Goal: Task Accomplishment & Management: Manage account settings

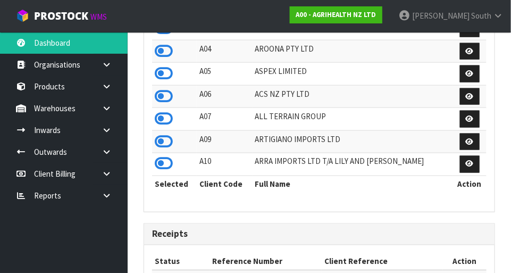
scroll to position [840, 368]
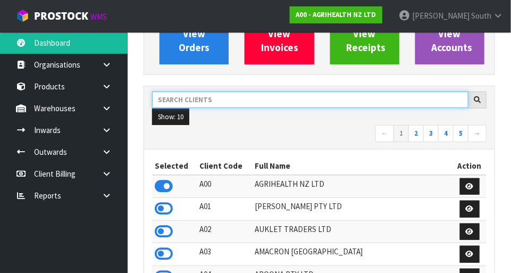
click at [281, 96] on input "text" at bounding box center [310, 100] width 317 height 16
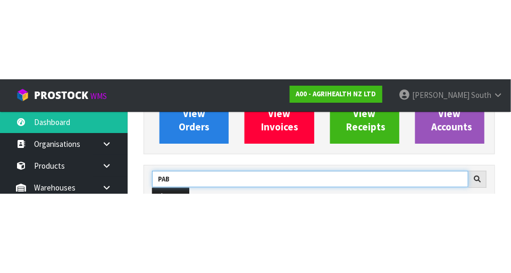
scroll to position [120, 0]
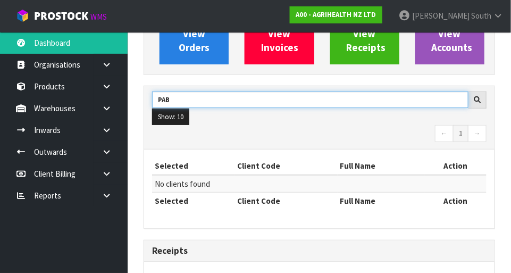
click at [259, 97] on input "PAB" at bounding box center [310, 100] width 317 height 16
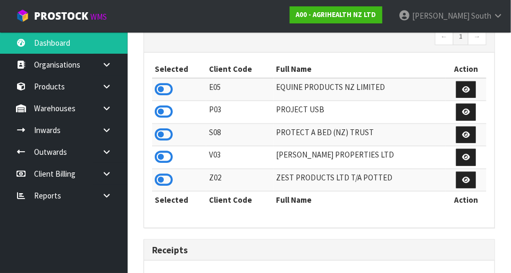
scroll to position [210, 0]
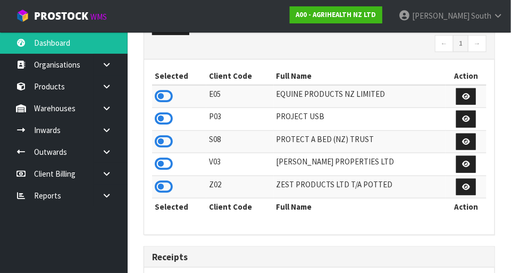
type input "PRO"
click at [167, 134] on icon at bounding box center [164, 142] width 18 height 16
click at [106, 111] on icon at bounding box center [107, 108] width 10 height 8
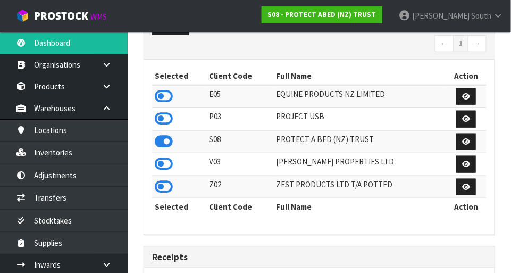
scroll to position [862, 368]
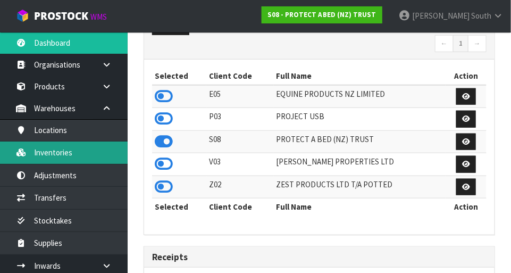
click at [85, 152] on link "Inventories" at bounding box center [64, 153] width 128 height 22
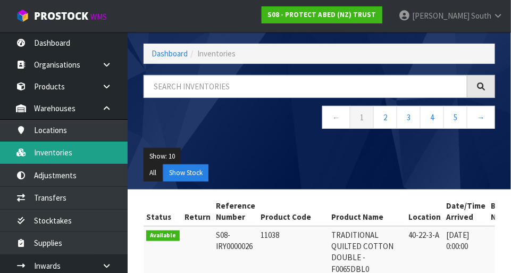
scroll to position [210, 0]
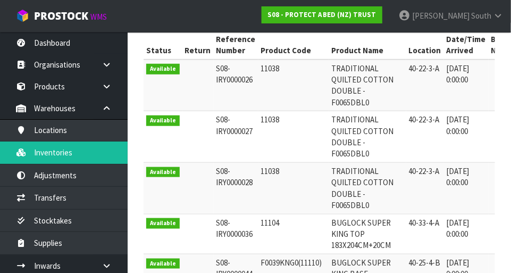
click at [109, 106] on icon at bounding box center [107, 108] width 10 height 8
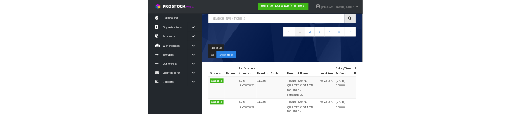
scroll to position [80, 0]
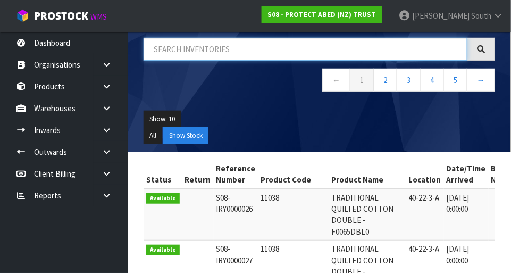
click at [272, 50] on input "text" at bounding box center [306, 49] width 324 height 23
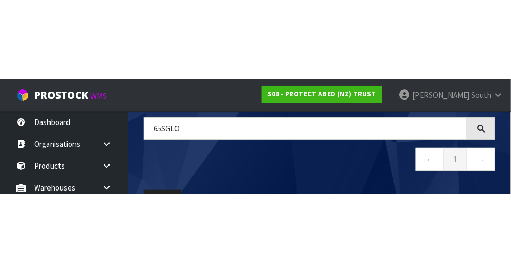
scroll to position [60, 0]
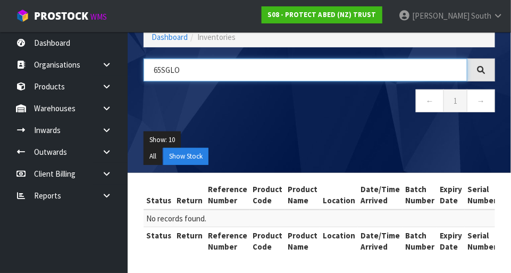
click at [267, 64] on input "65SGLO" at bounding box center [306, 70] width 324 height 23
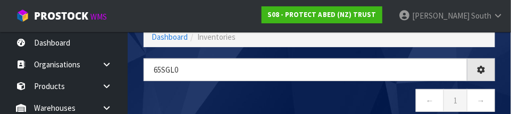
click at [319, 93] on nav "← 1 →" at bounding box center [320, 102] width 352 height 26
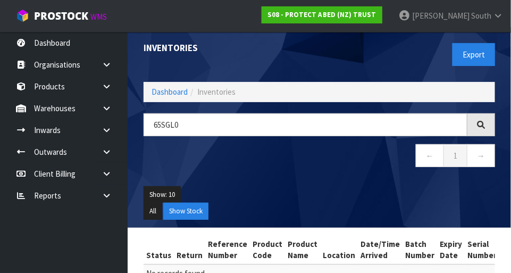
scroll to position [0, 0]
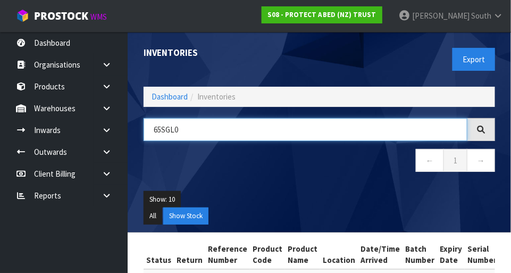
click at [292, 125] on input "65SGL0" at bounding box center [306, 129] width 324 height 23
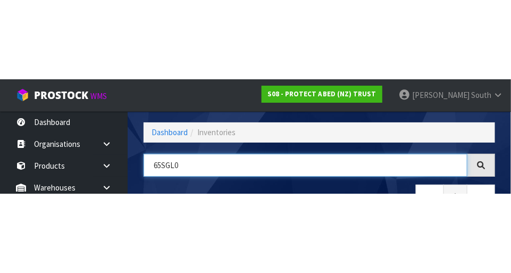
scroll to position [72, 0]
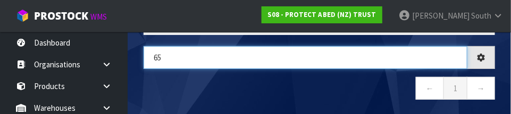
type input "6"
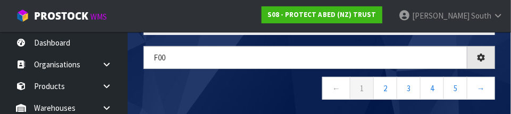
click at [265, 98] on nav "← 1 2 3 4 5 →" at bounding box center [320, 90] width 352 height 26
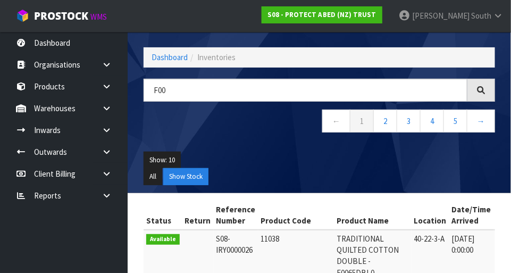
scroll to position [38, 0]
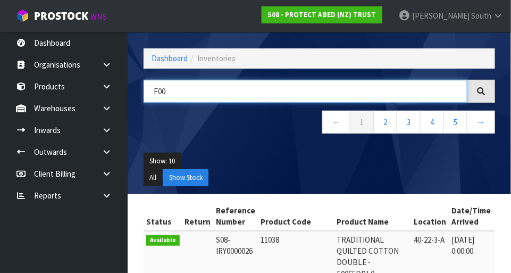
click at [275, 94] on input "F00" at bounding box center [306, 91] width 324 height 23
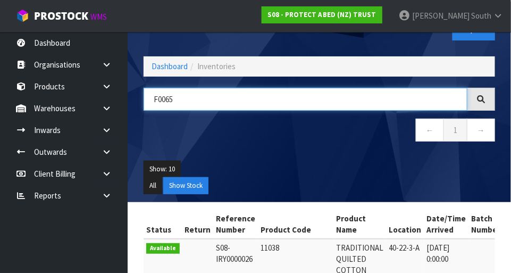
scroll to position [26, 0]
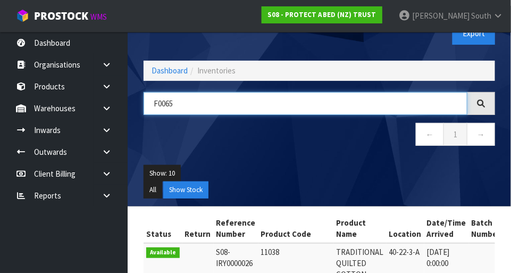
click at [317, 105] on input "F0065" at bounding box center [306, 103] width 324 height 23
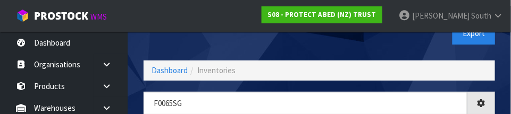
click at [310, 45] on div "Inventories Export" at bounding box center [320, 33] width 368 height 55
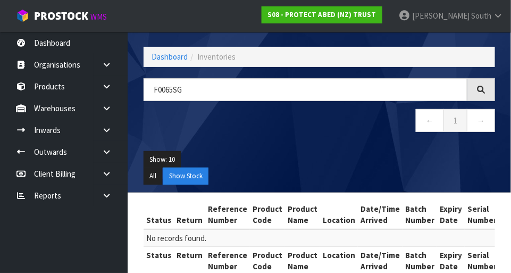
scroll to position [40, 0]
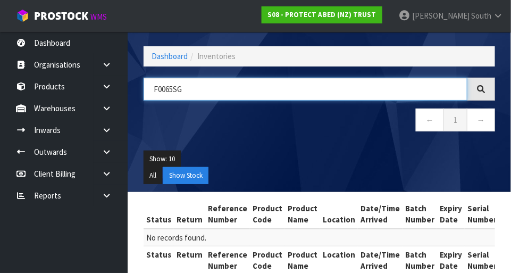
click at [301, 89] on input "F0065SG" at bounding box center [306, 89] width 324 height 23
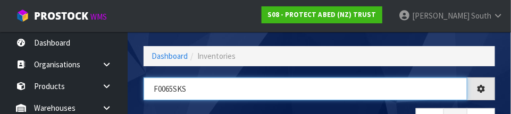
click at [328, 79] on input "F0065SKS" at bounding box center [306, 89] width 324 height 23
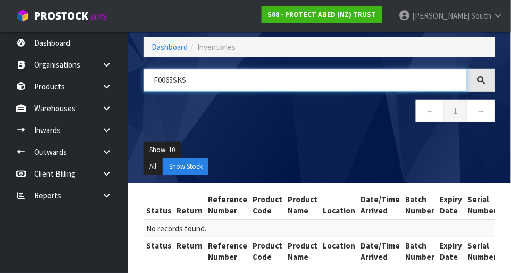
click at [319, 81] on input "F0065SKS" at bounding box center [306, 80] width 324 height 23
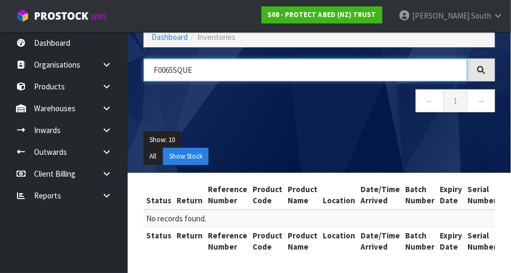
scroll to position [56, 0]
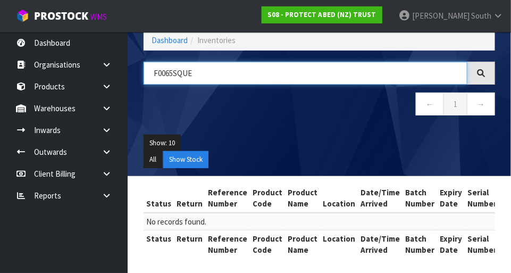
click at [307, 76] on input "F0065SQUE" at bounding box center [306, 73] width 324 height 23
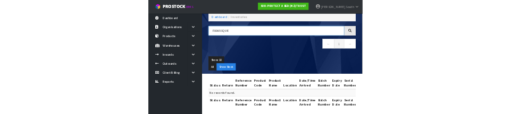
scroll to position [57, 0]
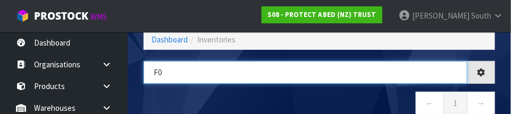
type input "F"
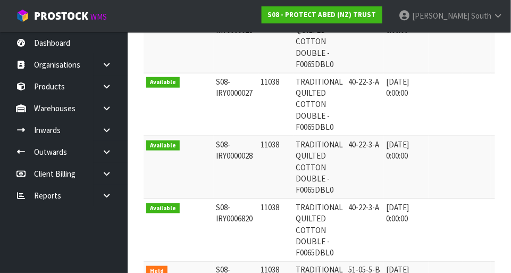
scroll to position [256, 0]
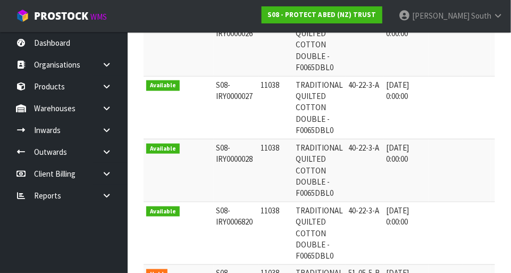
type input "11038"
click at [496, 10] on link "Zachary South" at bounding box center [451, 16] width 121 height 32
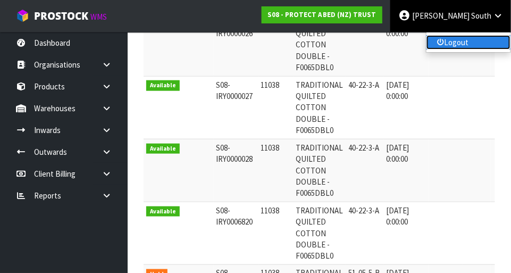
click at [483, 37] on link "Logout" at bounding box center [469, 42] width 84 height 14
